Goal: Find specific page/section: Find specific page/section

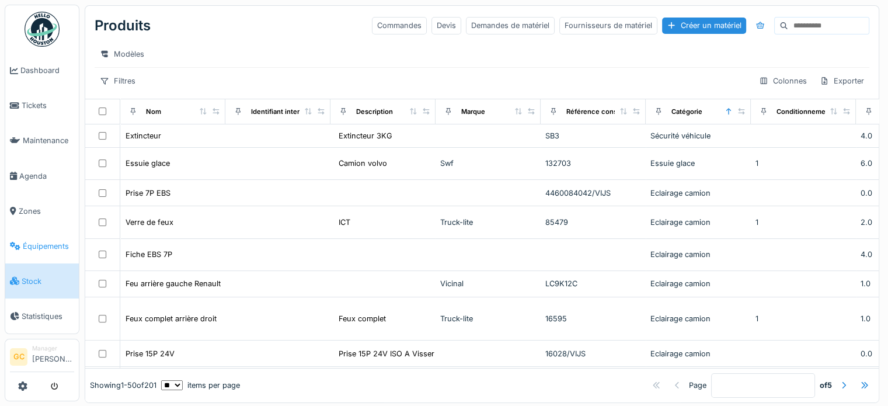
click at [45, 241] on span "Équipements" at bounding box center [48, 246] width 51 height 11
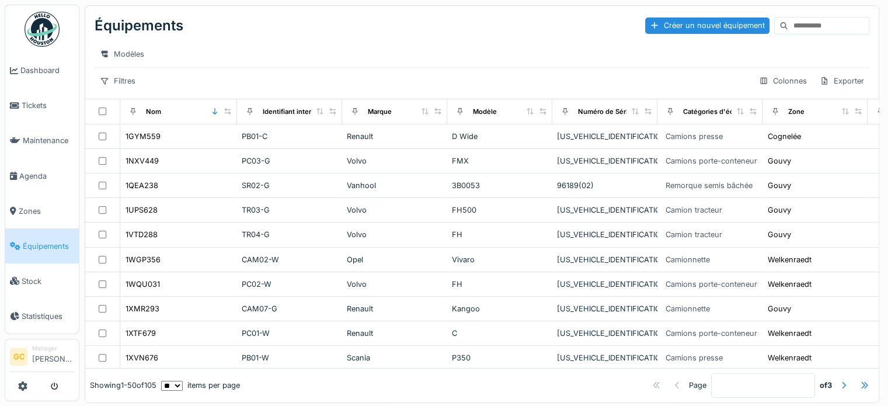
click at [788, 22] on input at bounding box center [828, 26] width 81 height 16
type input "***"
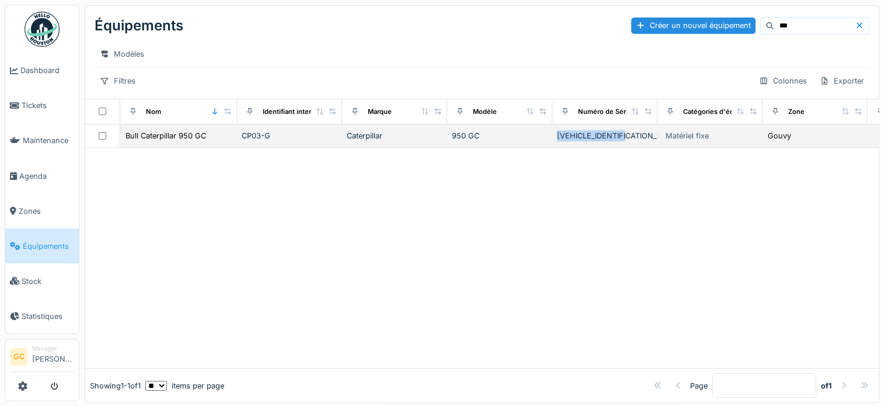
drag, startPoint x: 639, startPoint y: 147, endPoint x: 556, endPoint y: 144, distance: 82.9
click at [557, 141] on div "CAT00950TM5T06389" at bounding box center [605, 135] width 96 height 11
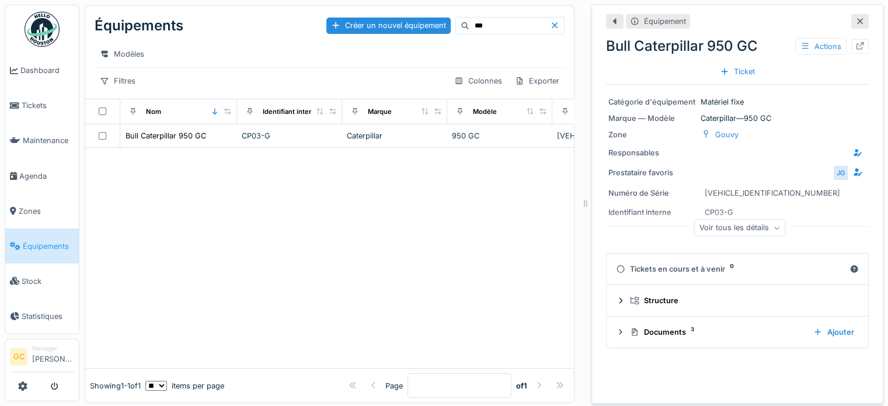
click at [448, 208] on div at bounding box center [329, 258] width 489 height 220
drag, startPoint x: 783, startPoint y: 190, endPoint x: 715, endPoint y: 191, distance: 68.3
click at [715, 191] on div "Numéro de Série CAT00950TM5T06389" at bounding box center [737, 193] width 258 height 15
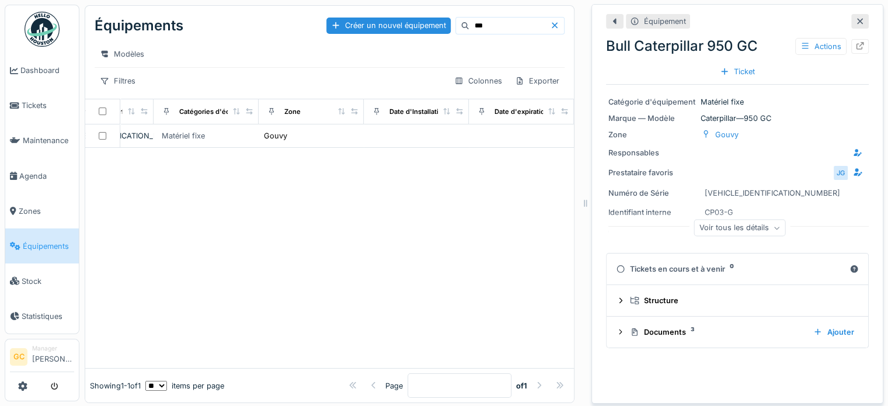
click at [855, 18] on icon at bounding box center [859, 22] width 9 height 8
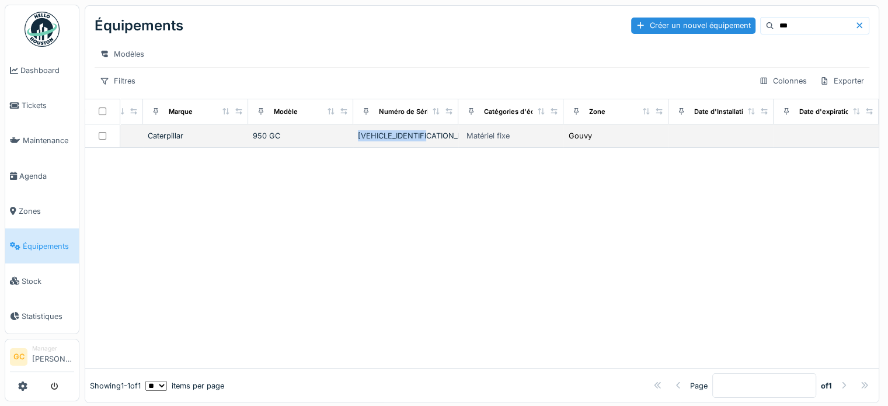
drag, startPoint x: 423, startPoint y: 144, endPoint x: 340, endPoint y: 144, distance: 82.9
click at [358, 141] on div "CAT00950TM5T06389" at bounding box center [406, 135] width 96 height 11
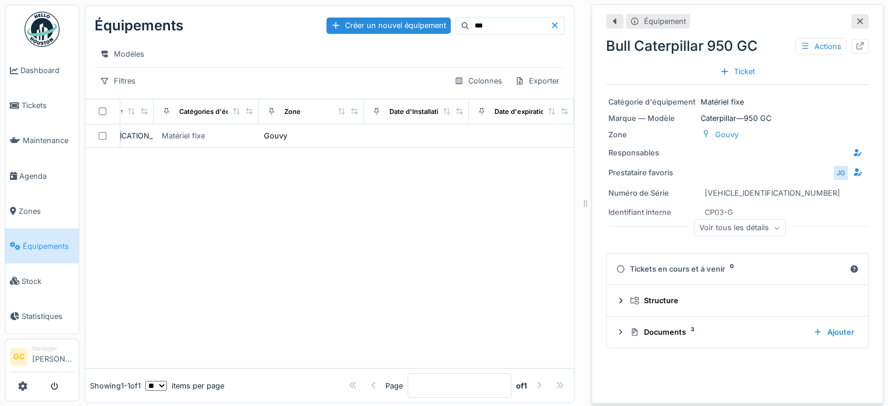
scroll to position [11, 0]
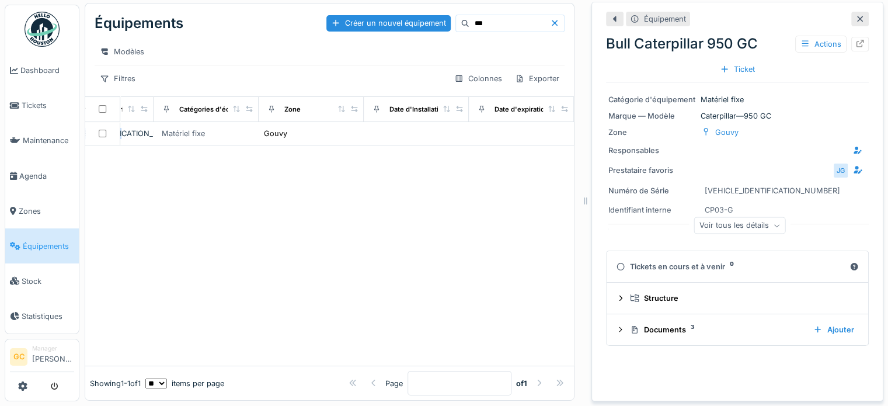
drag, startPoint x: 506, startPoint y: 393, endPoint x: 381, endPoint y: 398, distance: 125.6
click at [381, 398] on div "Équipements Créer un nouvel équipement *** Modèles Filtres Colonnes Exporter No…" at bounding box center [483, 202] width 809 height 408
click at [433, 252] on div at bounding box center [329, 255] width 489 height 220
click at [855, 15] on icon at bounding box center [859, 19] width 9 height 8
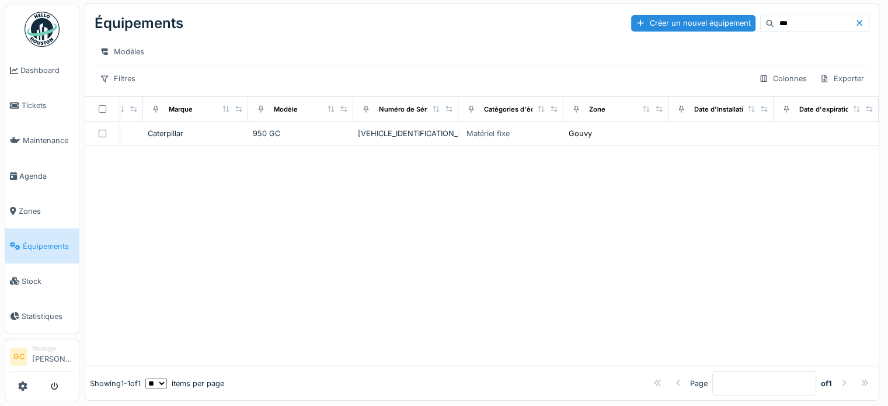
scroll to position [0, 217]
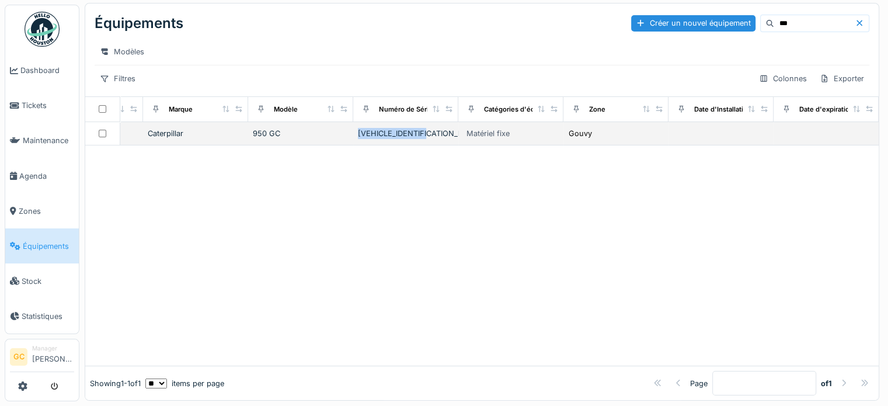
drag, startPoint x: 426, startPoint y: 130, endPoint x: 341, endPoint y: 133, distance: 85.3
click at [358, 133] on div "CAT00950TM5T06389" at bounding box center [406, 133] width 96 height 11
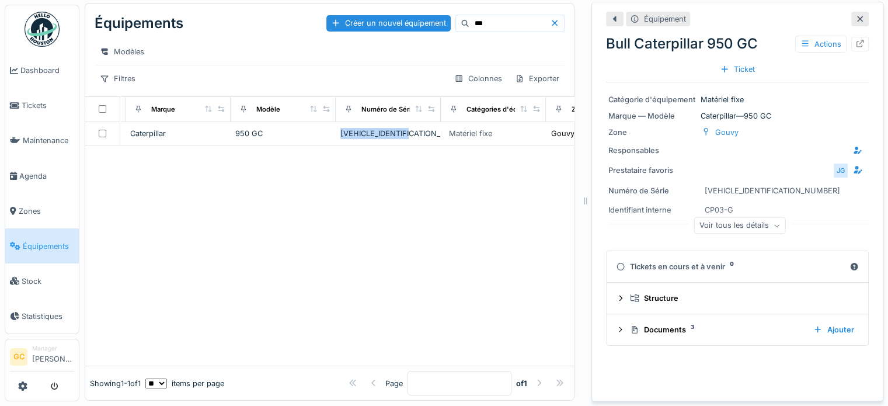
click at [306, 343] on div at bounding box center [329, 255] width 489 height 220
